Goal: Find specific page/section: Find specific page/section

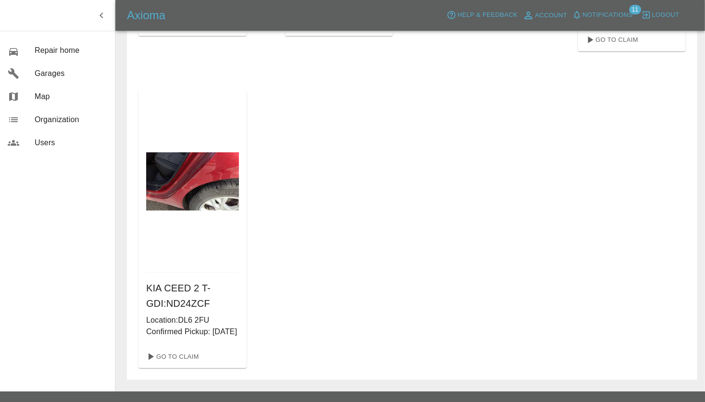
scroll to position [374, 0]
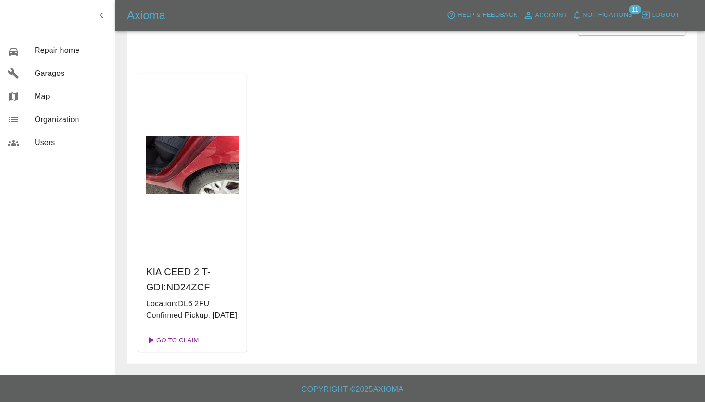
click at [176, 341] on link "Go To Claim" at bounding box center [171, 340] width 59 height 15
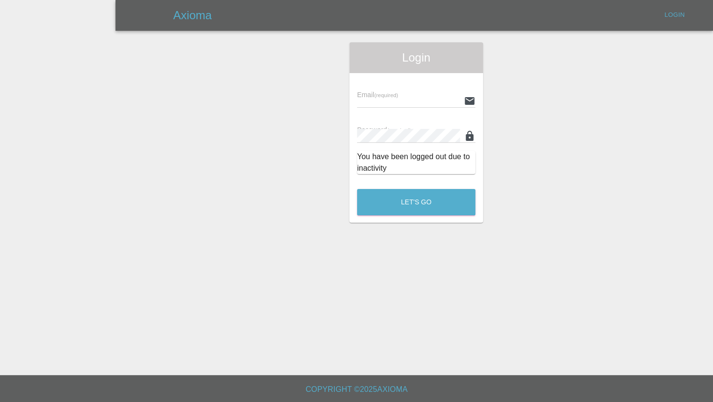
type input "[PERSON_NAME][EMAIL_ADDRESS][PERSON_NAME][DOMAIN_NAME]"
click at [390, 200] on button "Let's Go" at bounding box center [416, 202] width 118 height 26
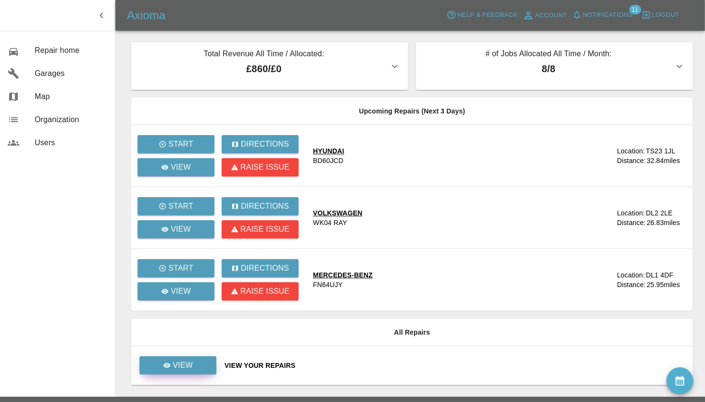
click at [164, 362] on icon at bounding box center [167, 366] width 8 height 8
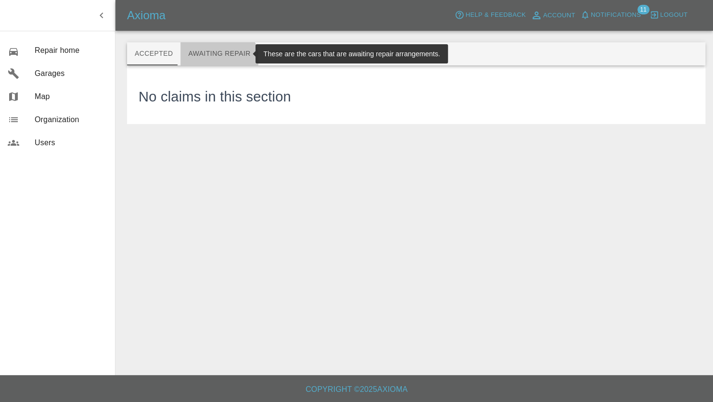
click at [213, 62] on button "Awaiting Repair" at bounding box center [218, 53] width 77 height 23
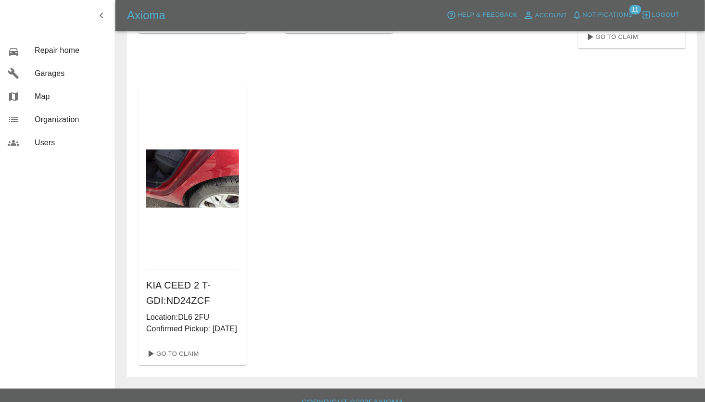
scroll to position [374, 0]
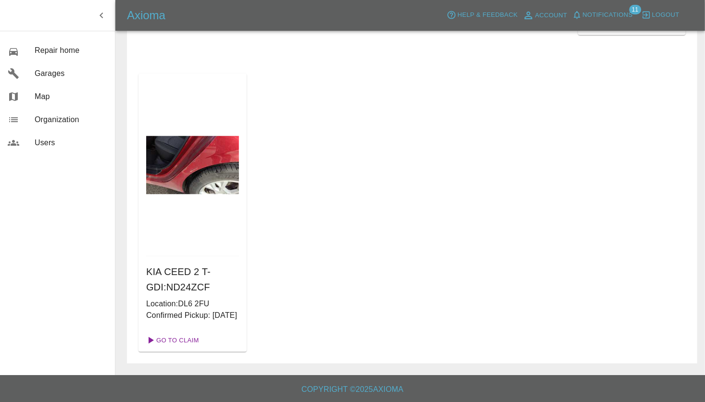
click at [171, 340] on link "Go To Claim" at bounding box center [171, 340] width 59 height 15
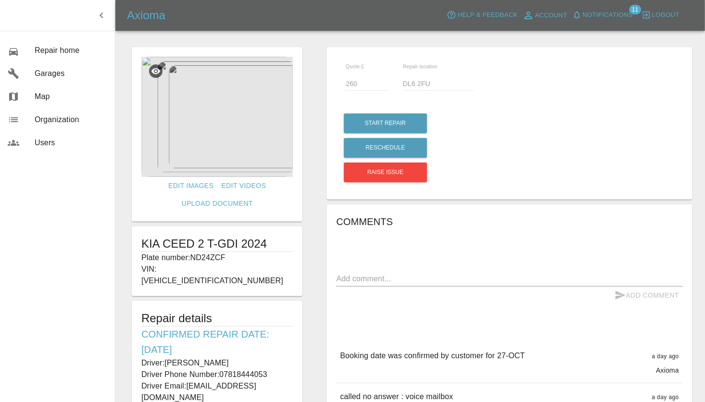
click at [310, 278] on div "Edit Images Edit Videos Upload Document KIA CEED 2 T-GDI 2024 Plate number: ND2…" at bounding box center [217, 285] width 195 height 487
drag, startPoint x: 272, startPoint y: 239, endPoint x: 141, endPoint y: 243, distance: 130.9
click at [141, 243] on div "KIA CEED 2 T-GDI 2024 Plate number: ND24ZCF VIN: [VEHICLE_IDENTIFICATION_NUMBER]" at bounding box center [217, 262] width 171 height 70
drag, startPoint x: 141, startPoint y: 243, endPoint x: 153, endPoint y: 241, distance: 11.7
copy h1 "KIA CEED 2 T-GDI 2024"
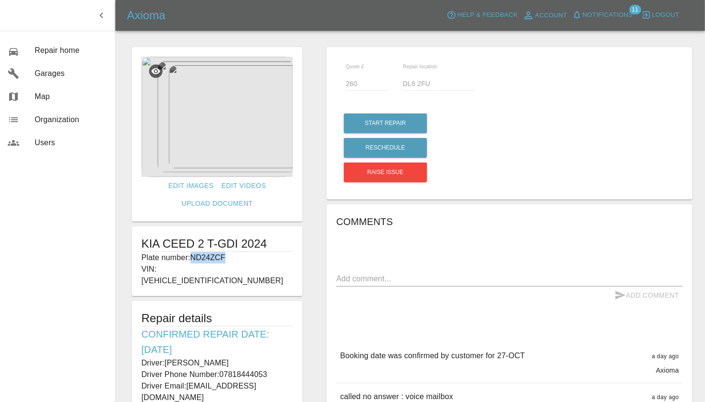
drag, startPoint x: 232, startPoint y: 260, endPoint x: 191, endPoint y: 262, distance: 41.4
click at [191, 262] on p "Plate number: ND24ZCF" at bounding box center [217, 258] width 152 height 12
drag, startPoint x: 191, startPoint y: 262, endPoint x: 197, endPoint y: 261, distance: 5.8
copy p "ND24ZCF"
